Goal: Use online tool/utility: Use online tool/utility

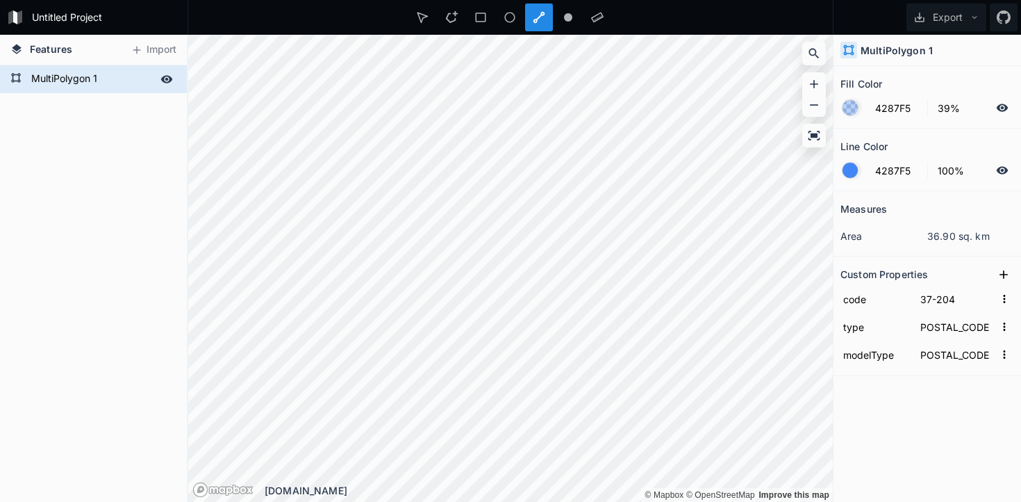
click at [108, 75] on form "MultiPolygon 1" at bounding box center [92, 79] width 130 height 21
click at [166, 77] on icon at bounding box center [167, 79] width 13 height 13
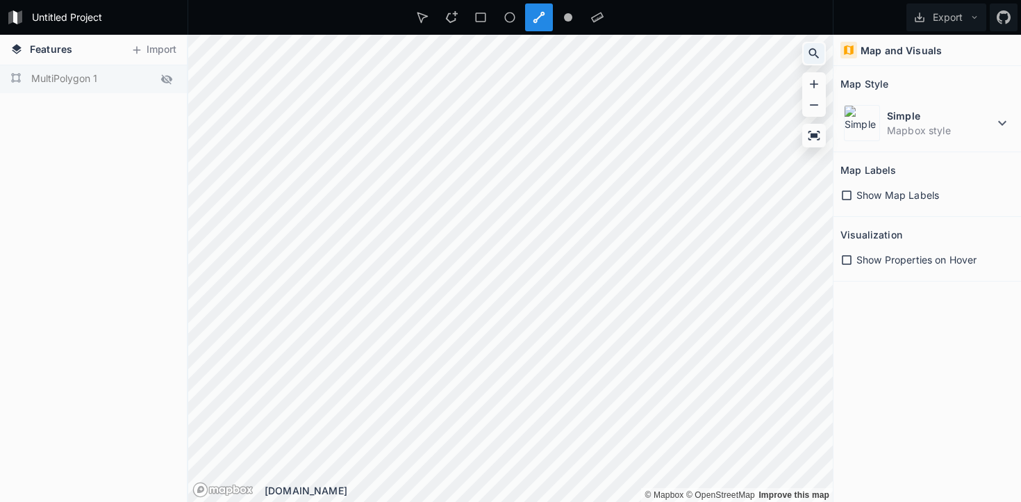
click at [821, 54] on icon at bounding box center [814, 54] width 14 height 14
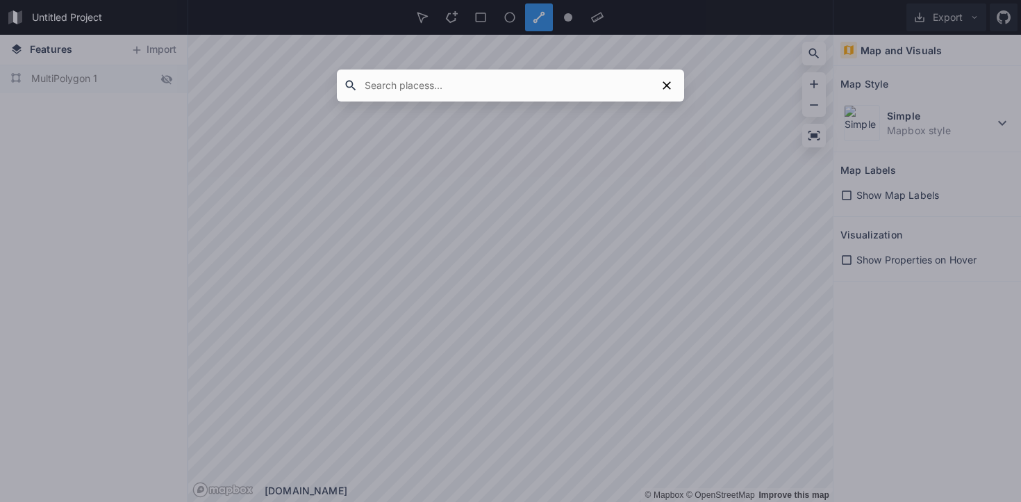
click at [624, 87] on input "text" at bounding box center [507, 85] width 299 height 25
type input "39-230"
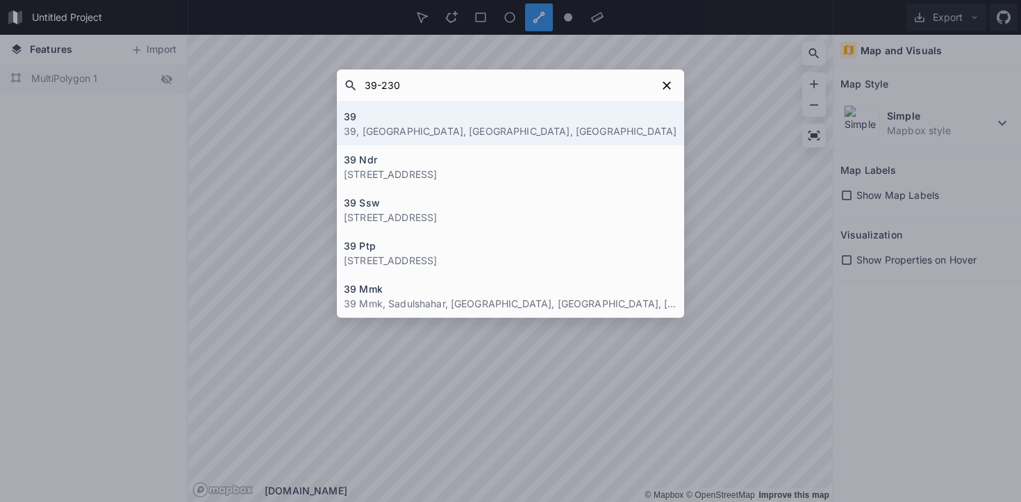
click button "submit" at bounding box center [0, 0] width 0 height 0
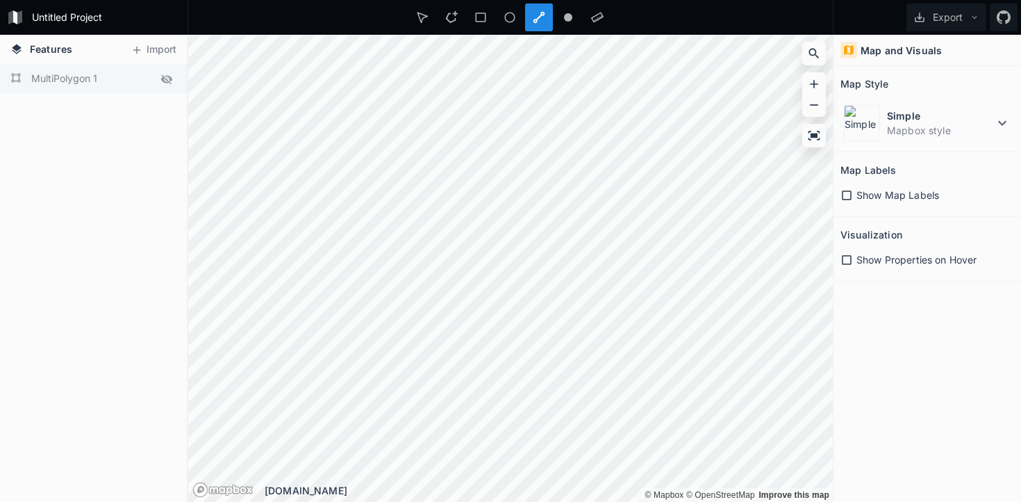
click at [551, 26] on div at bounding box center [539, 17] width 28 height 28
click at [544, 25] on div at bounding box center [539, 17] width 28 height 28
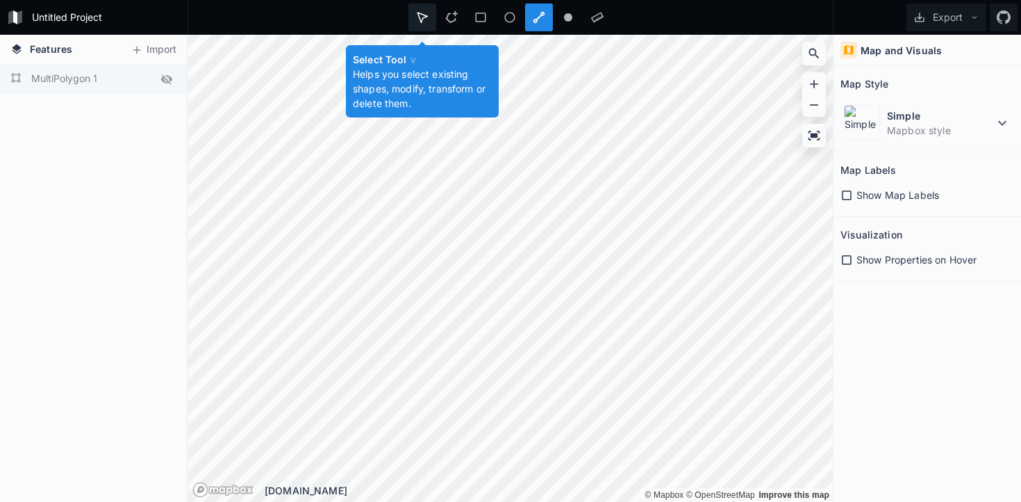
click at [423, 20] on icon at bounding box center [422, 17] width 13 height 13
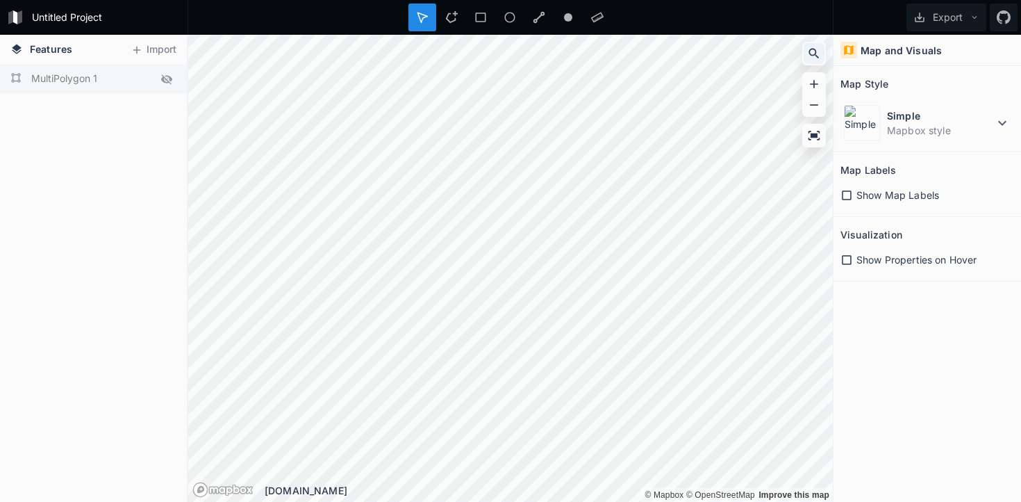
click at [823, 56] on div at bounding box center [814, 53] width 21 height 21
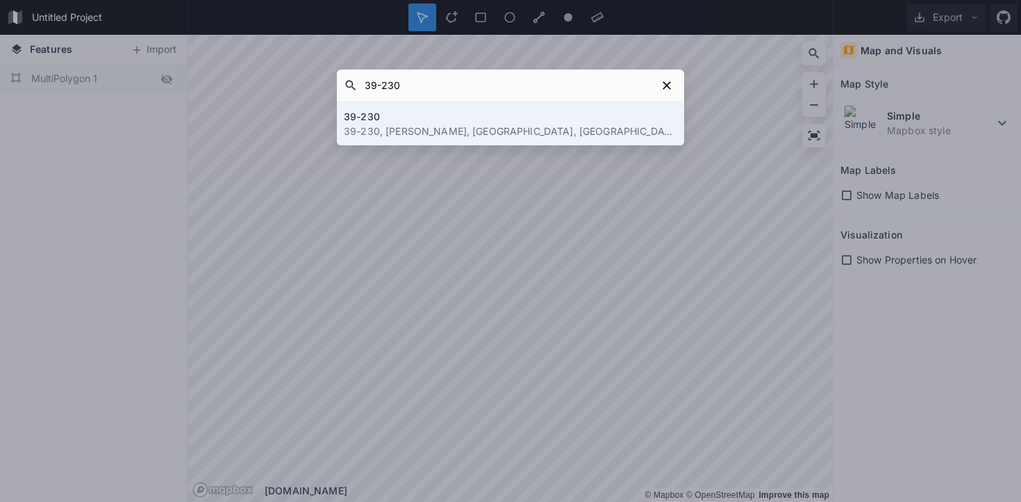
type input "39-230"
click at [502, 127] on p "39-230, [PERSON_NAME], [GEOGRAPHIC_DATA], [GEOGRAPHIC_DATA]" at bounding box center [511, 131] width 334 height 15
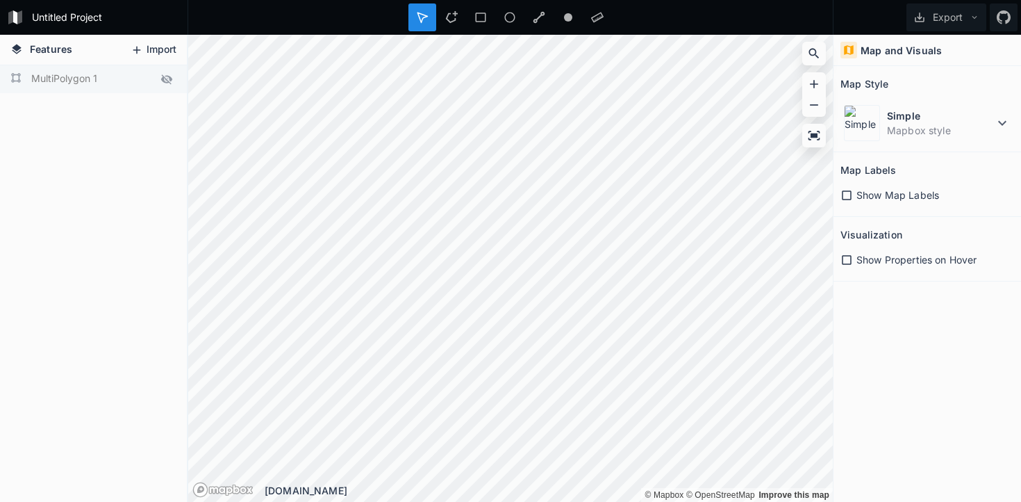
click at [152, 44] on button "Import" at bounding box center [154, 50] width 60 height 22
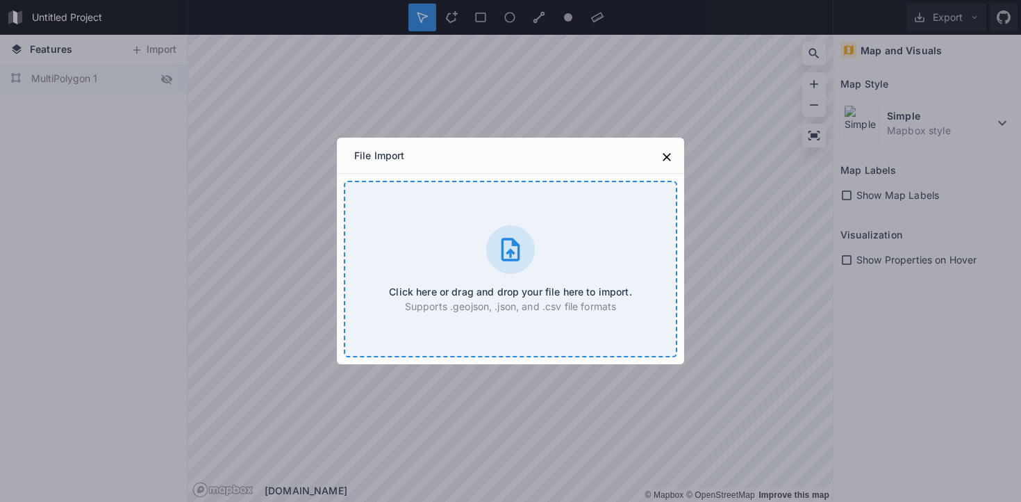
click at [513, 254] on icon at bounding box center [511, 250] width 28 height 28
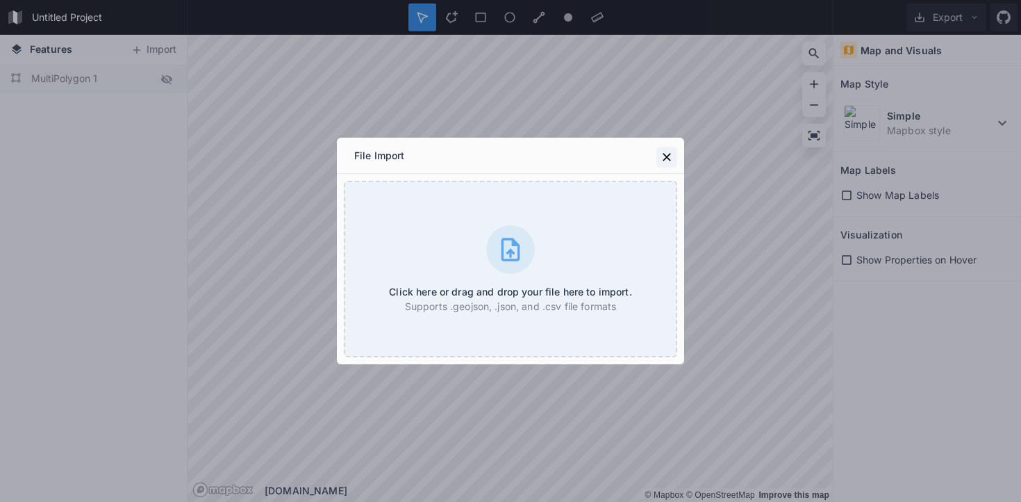
click at [666, 154] on icon at bounding box center [667, 157] width 14 height 14
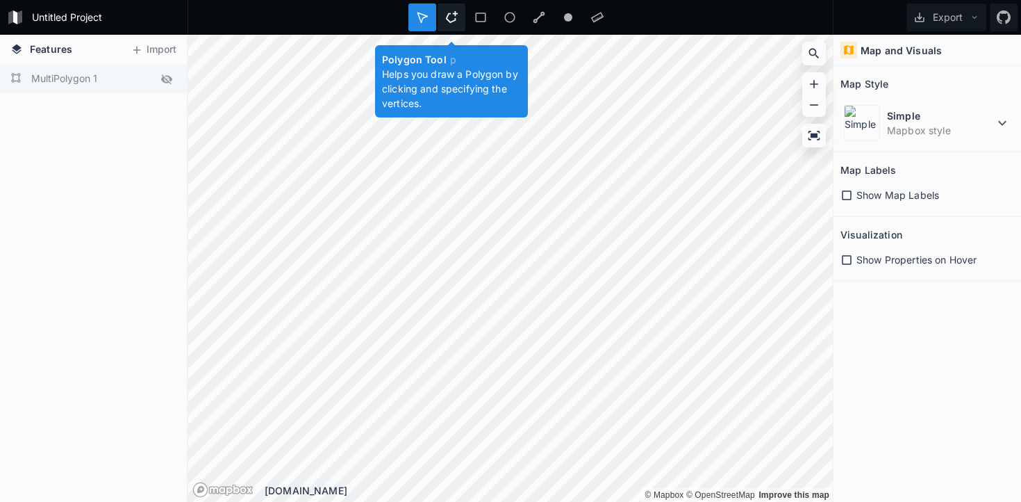
click at [451, 20] on icon at bounding box center [451, 17] width 13 height 13
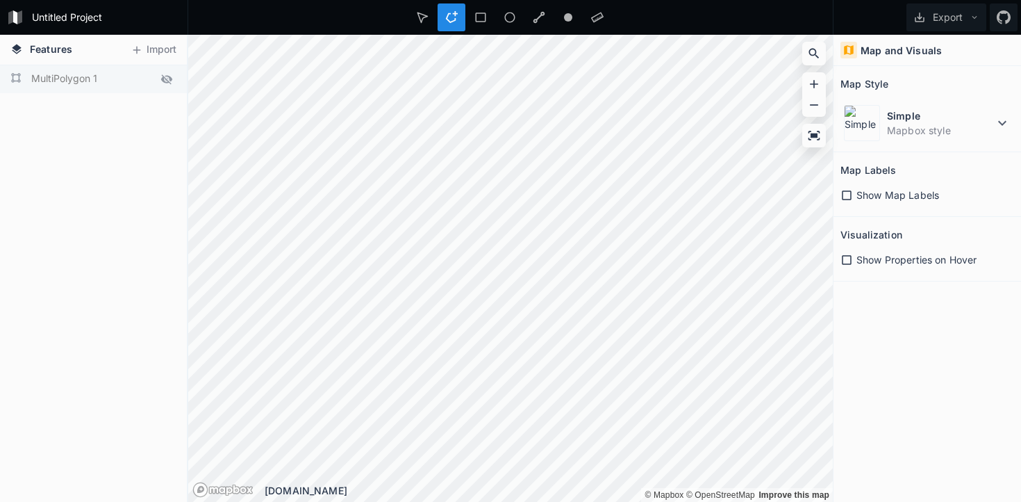
click at [457, 18] on icon at bounding box center [451, 17] width 13 height 13
click at [447, 18] on icon at bounding box center [451, 17] width 13 height 13
click at [434, 20] on div at bounding box center [423, 17] width 28 height 28
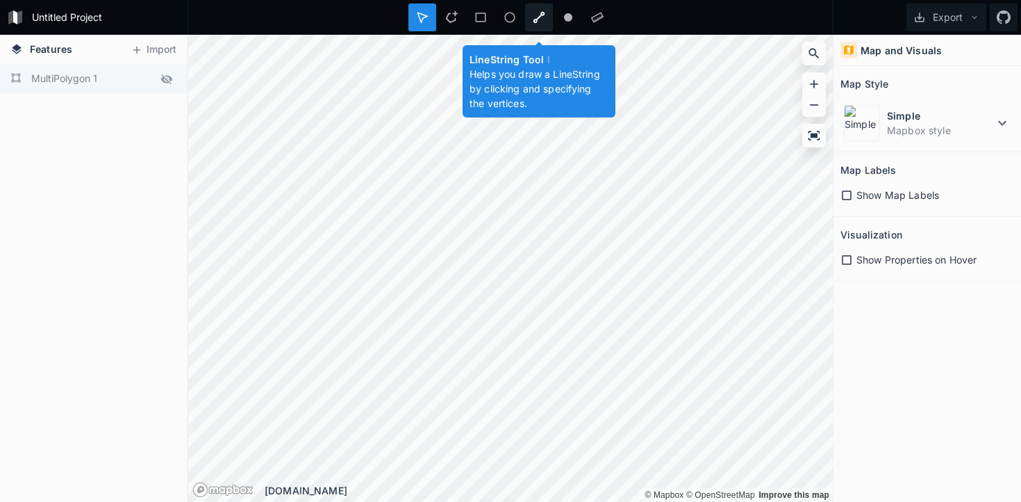
click at [538, 22] on icon at bounding box center [539, 17] width 13 height 13
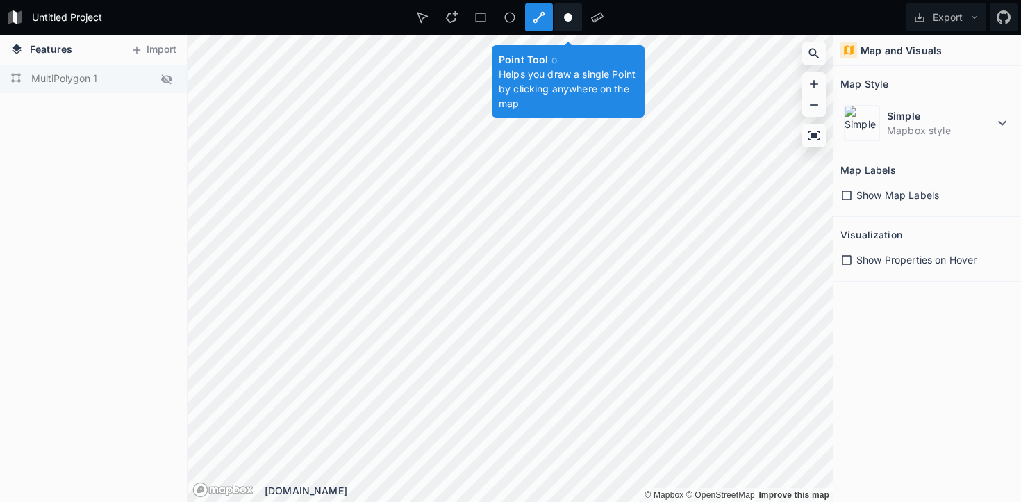
click at [563, 14] on icon at bounding box center [568, 17] width 13 height 13
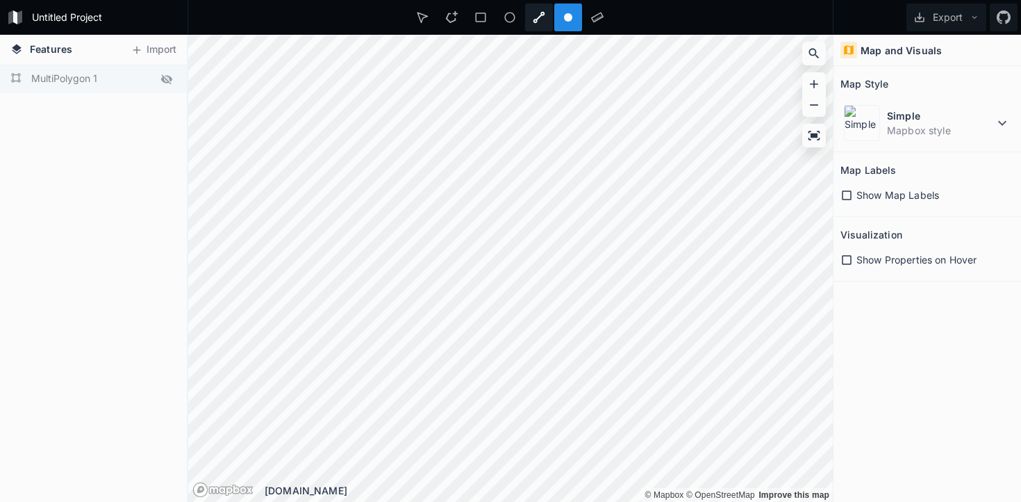
click at [541, 23] on icon at bounding box center [539, 17] width 13 height 13
drag, startPoint x: 51, startPoint y: 165, endPoint x: 63, endPoint y: 146, distance: 22.2
click at [51, 165] on div "MultiPolygon 1" at bounding box center [93, 283] width 187 height 436
click at [46, 50] on span "Features" at bounding box center [51, 49] width 42 height 15
click at [12, 53] on icon at bounding box center [16, 49] width 13 height 13
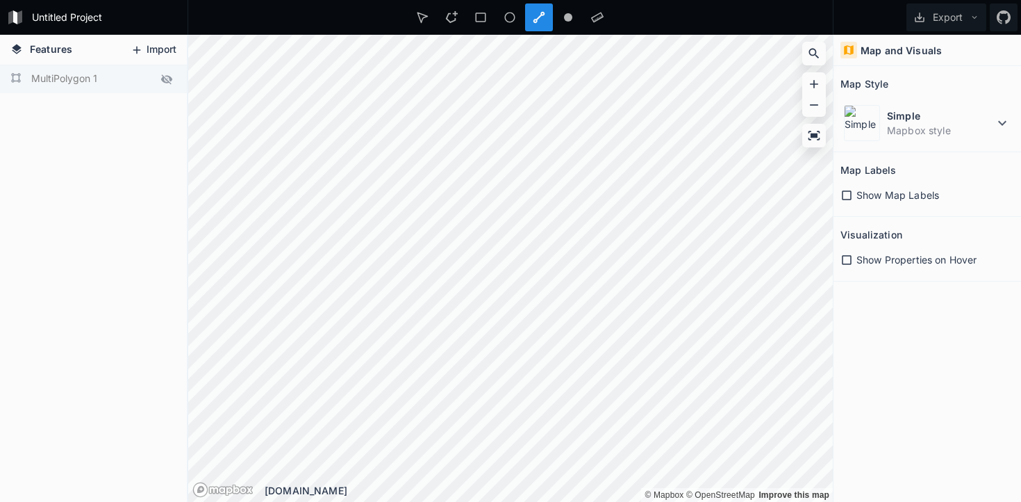
click at [134, 45] on icon at bounding box center [137, 50] width 13 height 13
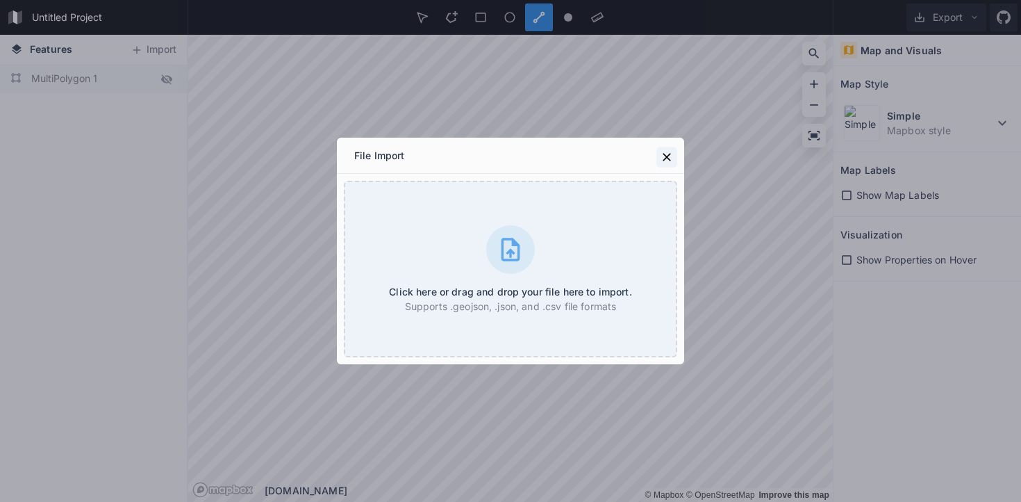
click at [668, 158] on icon at bounding box center [667, 157] width 8 height 8
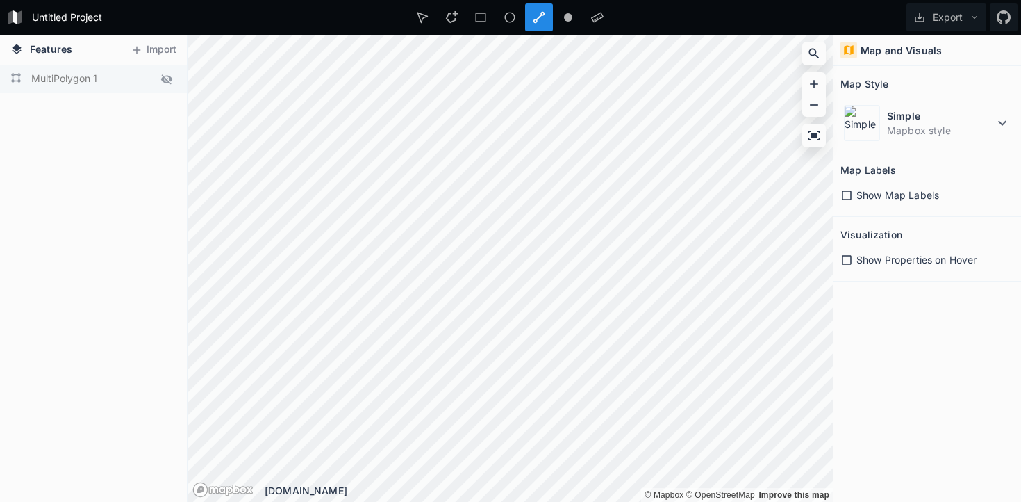
click at [844, 194] on icon at bounding box center [847, 195] width 13 height 13
click at [849, 265] on icon at bounding box center [847, 260] width 13 height 13
click at [458, 16] on div at bounding box center [452, 17] width 28 height 28
click at [942, 19] on button "Export" at bounding box center [947, 17] width 80 height 28
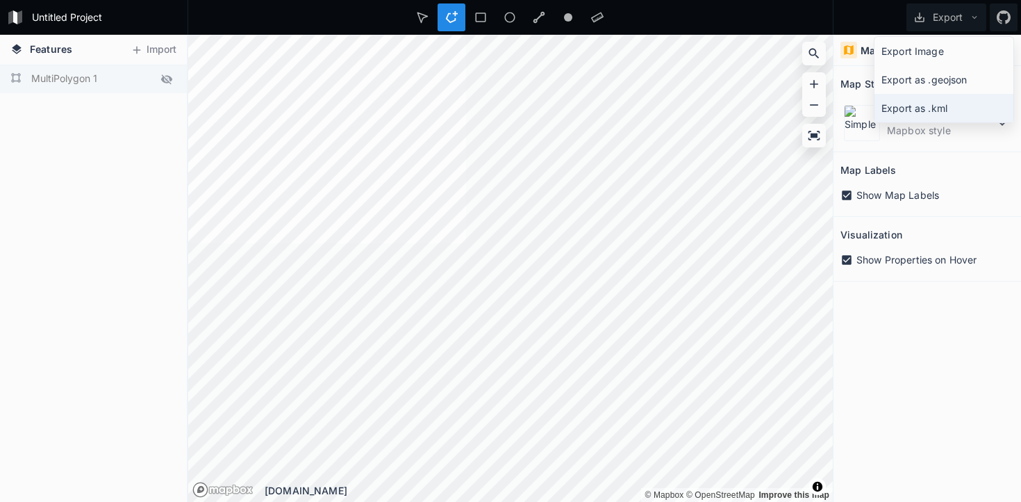
click at [928, 102] on div "Export as .kml" at bounding box center [944, 108] width 139 height 28
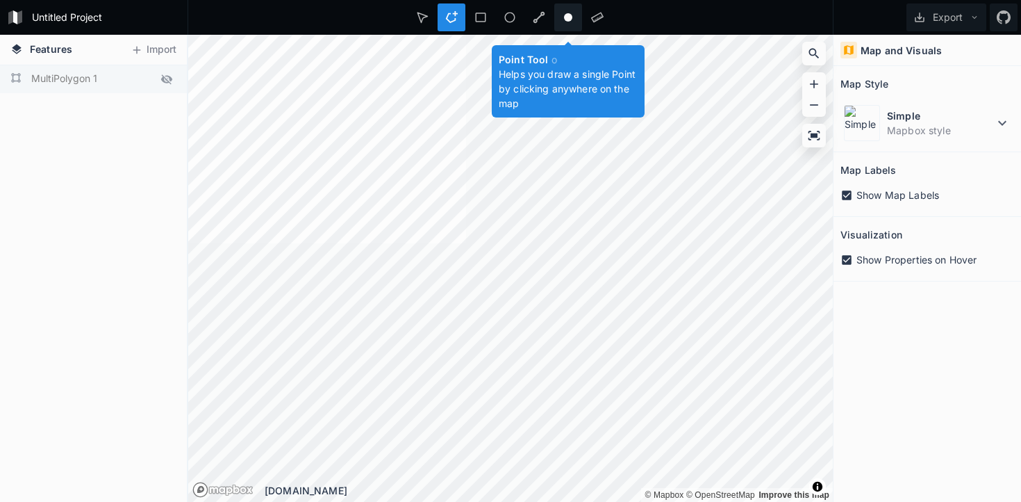
click at [561, 13] on div at bounding box center [568, 17] width 28 height 28
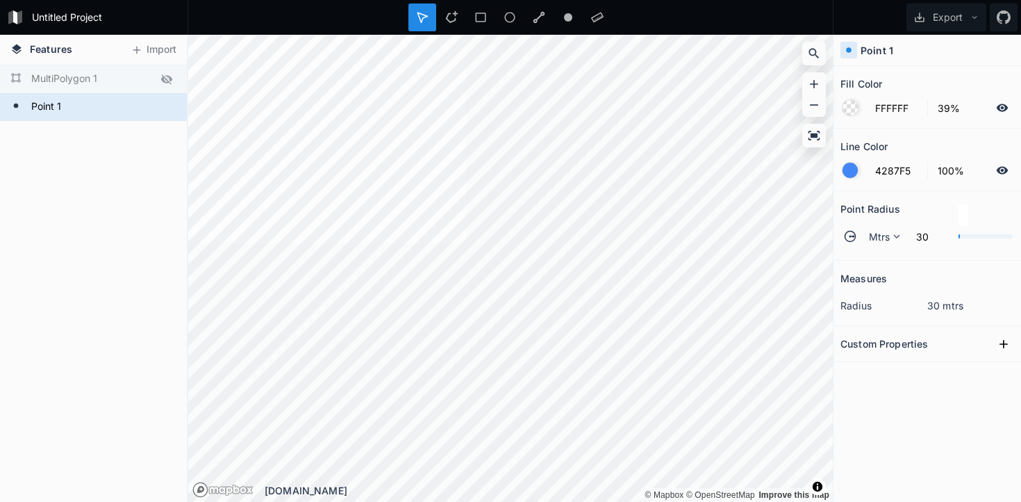
click at [36, 81] on form "MultiPolygon 1" at bounding box center [92, 79] width 130 height 21
type input "4287F5"
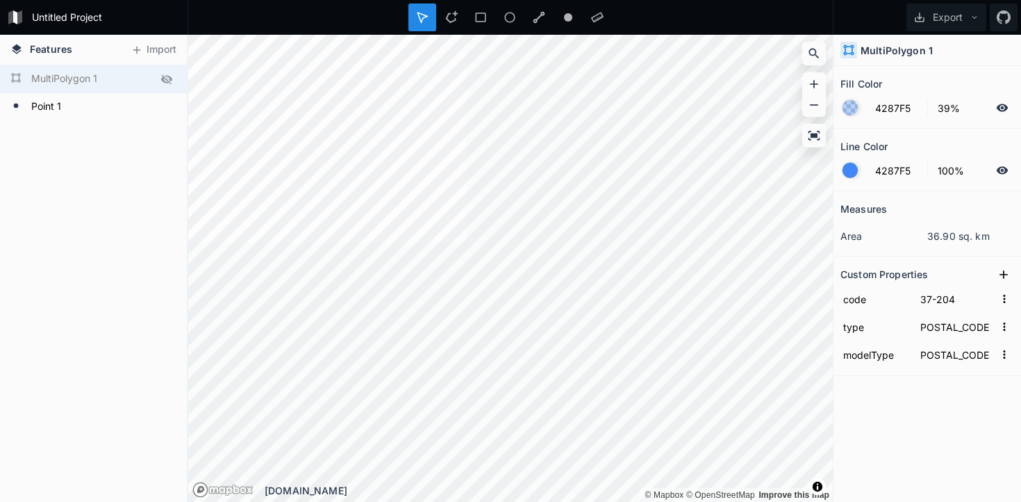
click at [75, 168] on div "MultiPolygon 1 Point 1" at bounding box center [93, 283] width 187 height 436
click at [482, 17] on icon at bounding box center [481, 17] width 13 height 13
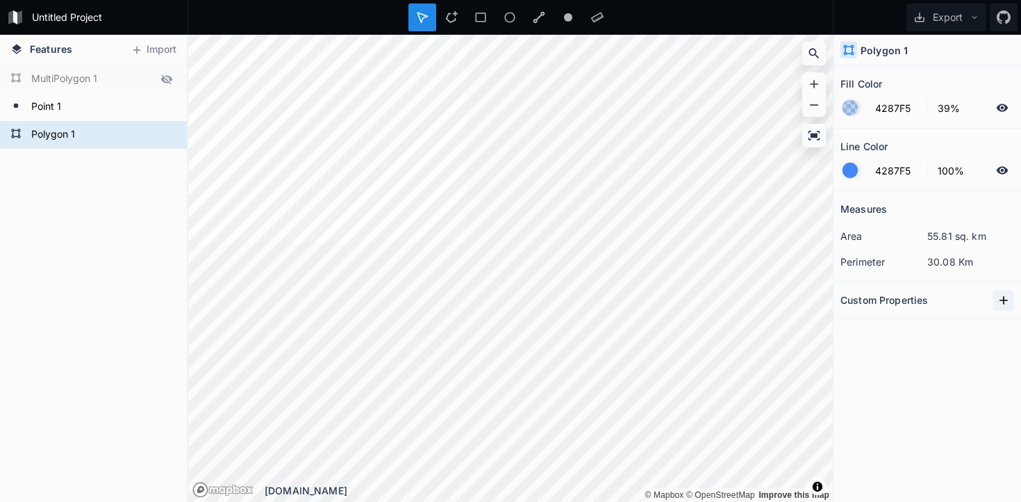
click at [1004, 299] on icon at bounding box center [1004, 300] width 8 height 8
click at [944, 331] on input "text" at bounding box center [956, 324] width 77 height 21
type input "39-230"
click input "submit" at bounding box center [0, 0] width 0 height 0
click at [935, 414] on div "Measures area 55.81 sq. km perimeter 30.08 Km Custom Properties property 1 39-2…" at bounding box center [928, 311] width 188 height 241
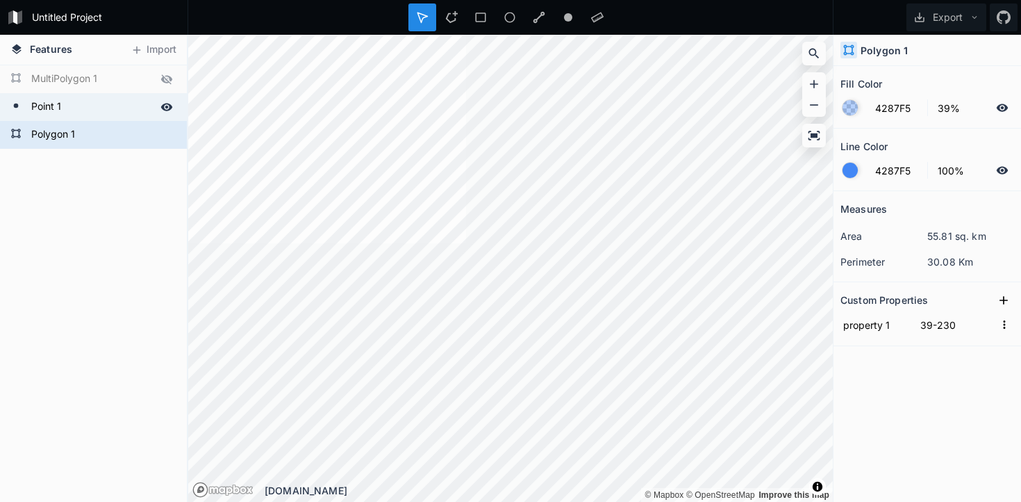
click at [167, 105] on icon at bounding box center [167, 107] width 13 height 13
click at [946, 19] on button "Export" at bounding box center [947, 17] width 80 height 28
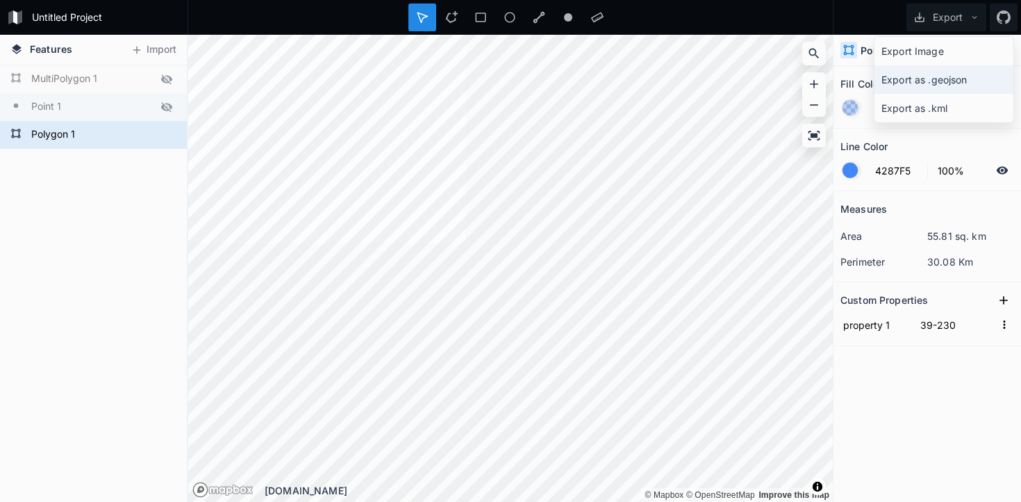
click at [939, 82] on div "Export as .geojson" at bounding box center [944, 79] width 139 height 28
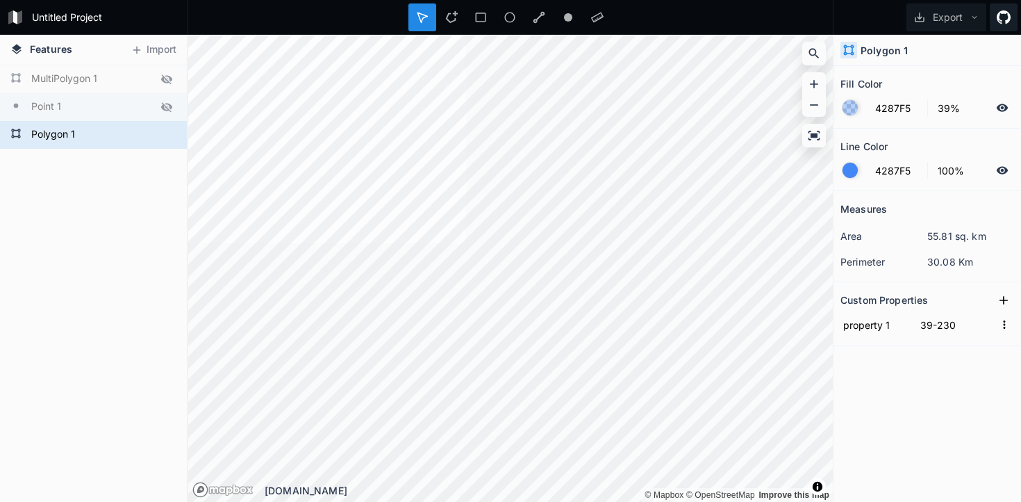
click at [999, 23] on icon at bounding box center [1004, 17] width 14 height 14
click at [944, 17] on button "Export" at bounding box center [947, 17] width 80 height 28
click at [937, 109] on div "Export as .kml" at bounding box center [944, 108] width 139 height 28
